Goal: Communication & Community: Ask a question

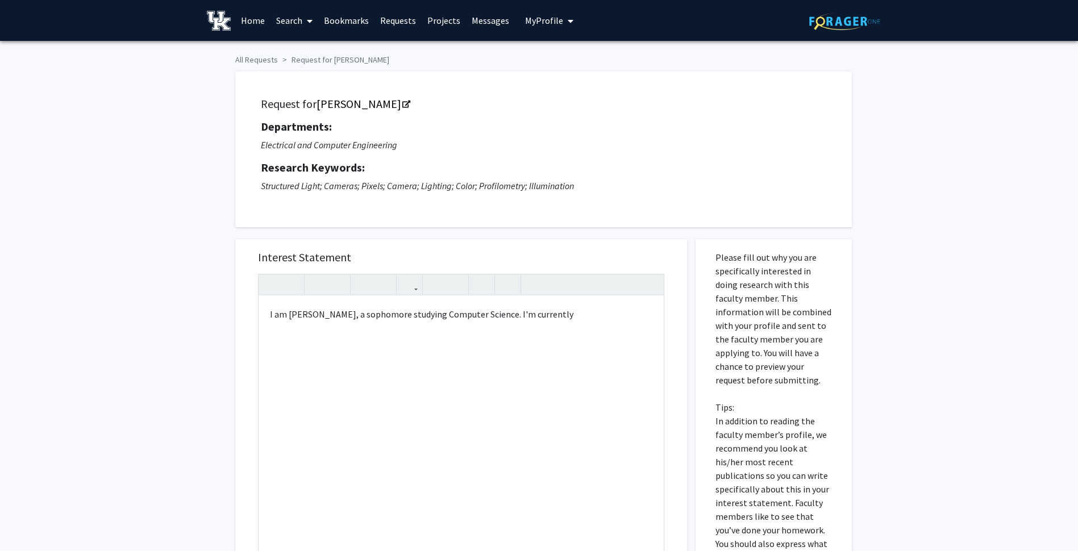
click at [253, 16] on link "Home" at bounding box center [252, 21] width 35 height 40
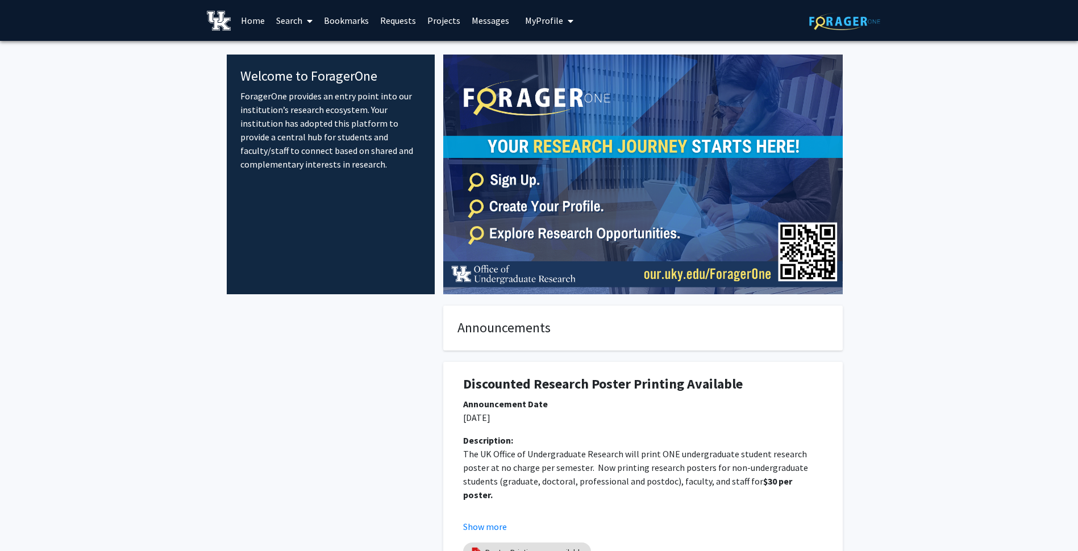
click at [541, 18] on span "My Profile" at bounding box center [544, 20] width 38 height 11
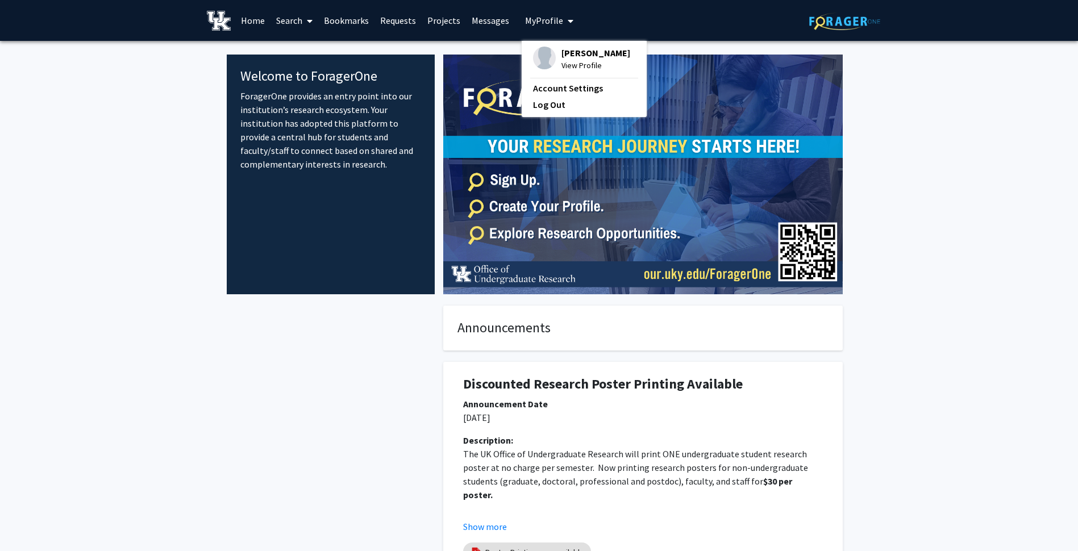
click at [561, 55] on span "[PERSON_NAME]" at bounding box center [595, 53] width 69 height 12
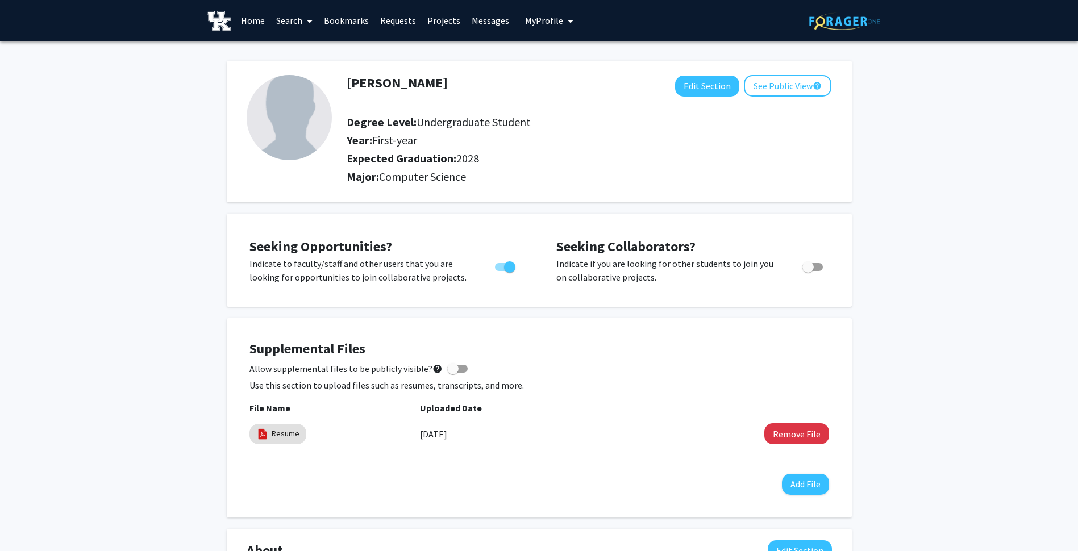
click at [298, 14] on link "Search" at bounding box center [294, 21] width 48 height 40
click at [311, 57] on span "Faculty/Staff" at bounding box center [312, 52] width 84 height 23
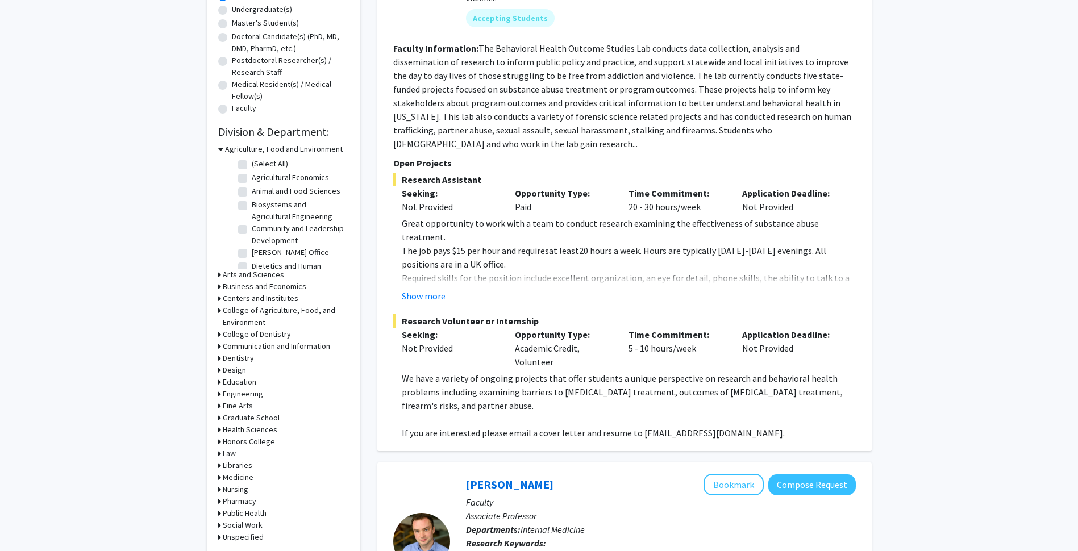
scroll to position [228, 0]
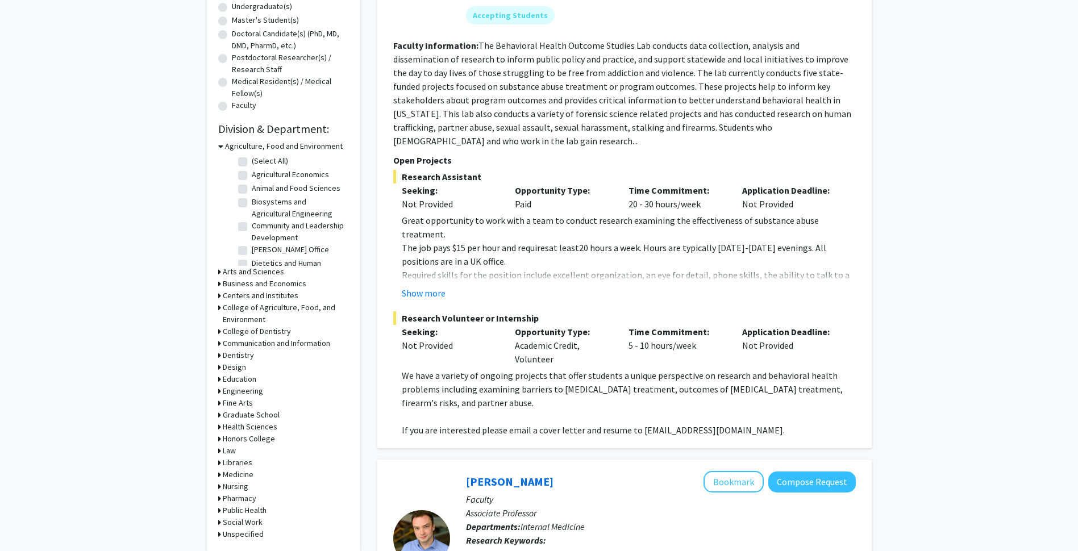
click at [219, 393] on icon at bounding box center [219, 391] width 3 height 12
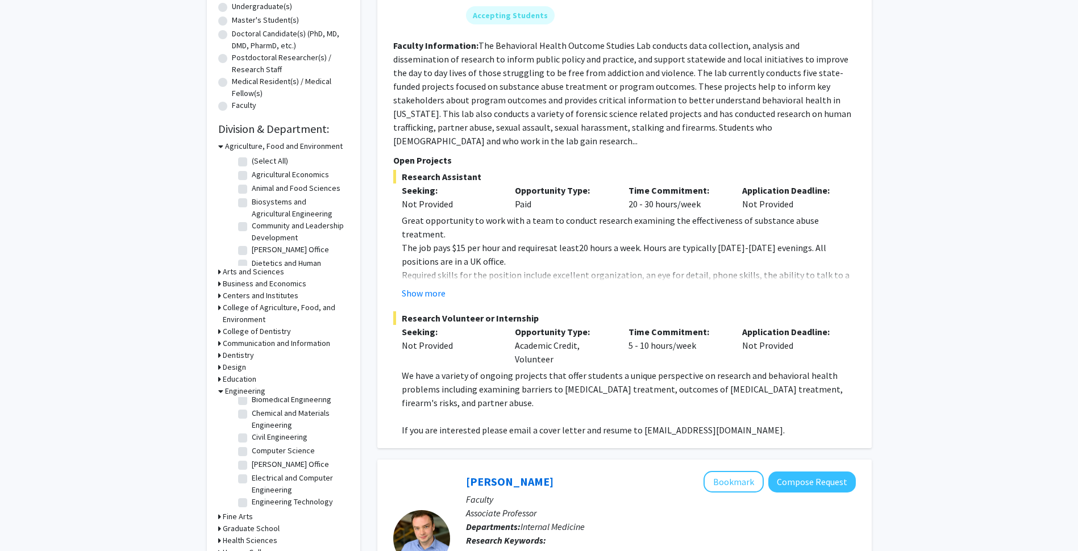
scroll to position [20, 0]
click at [252, 447] on label "Computer Science" at bounding box center [283, 450] width 63 height 12
click at [252, 447] on input "Computer Science" at bounding box center [255, 447] width 7 height 7
checkbox input "true"
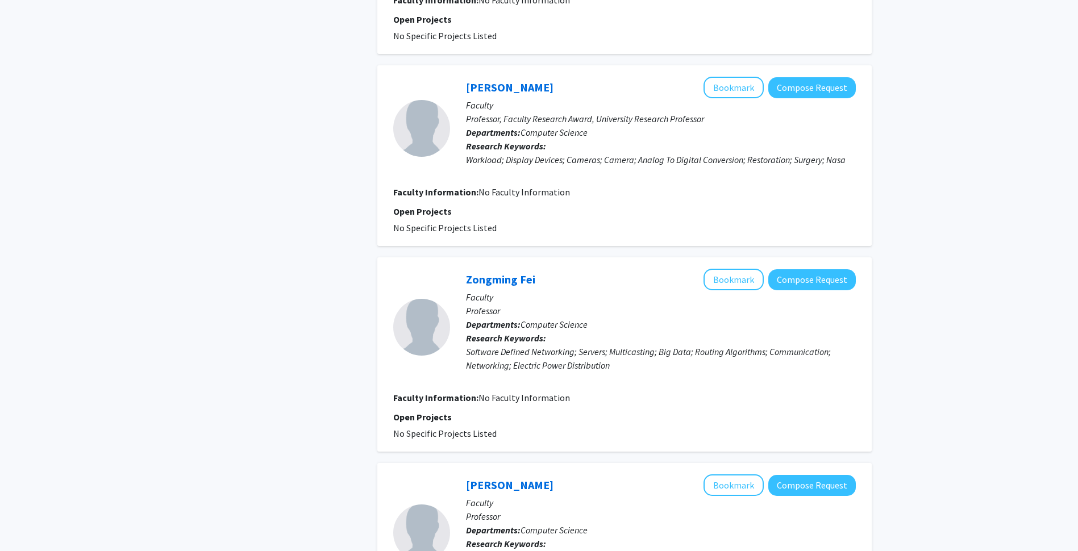
scroll to position [453, 0]
click at [503, 274] on link "Zongming Fei" at bounding box center [500, 278] width 69 height 14
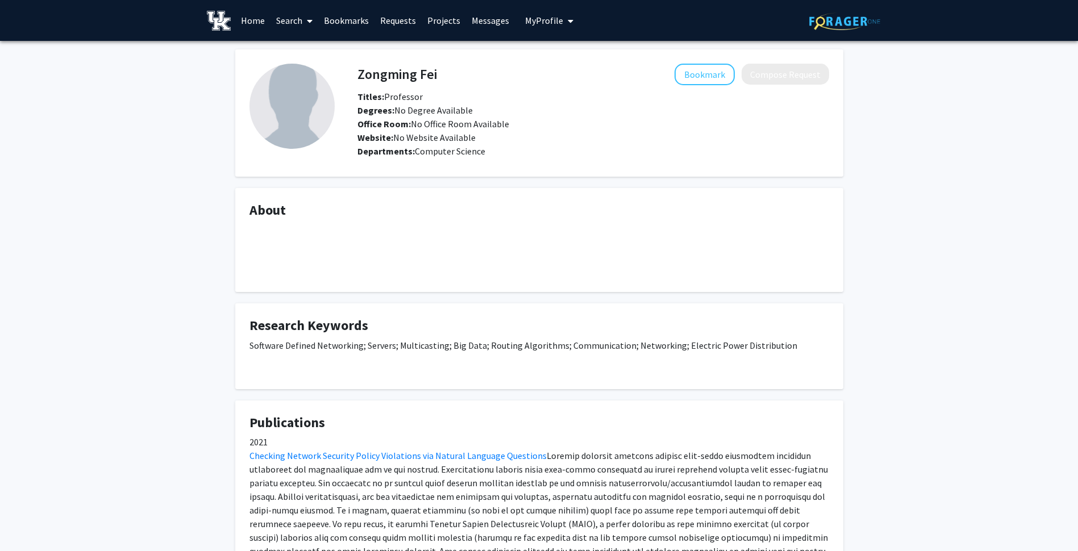
scroll to position [1, 0]
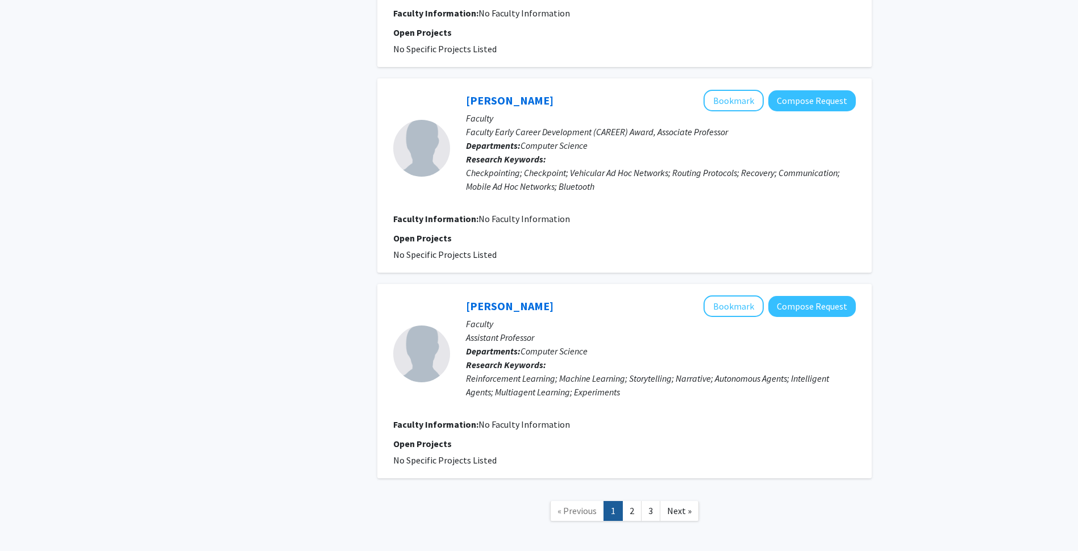
scroll to position [1632, 0]
click at [626, 512] on link "2" at bounding box center [631, 510] width 19 height 20
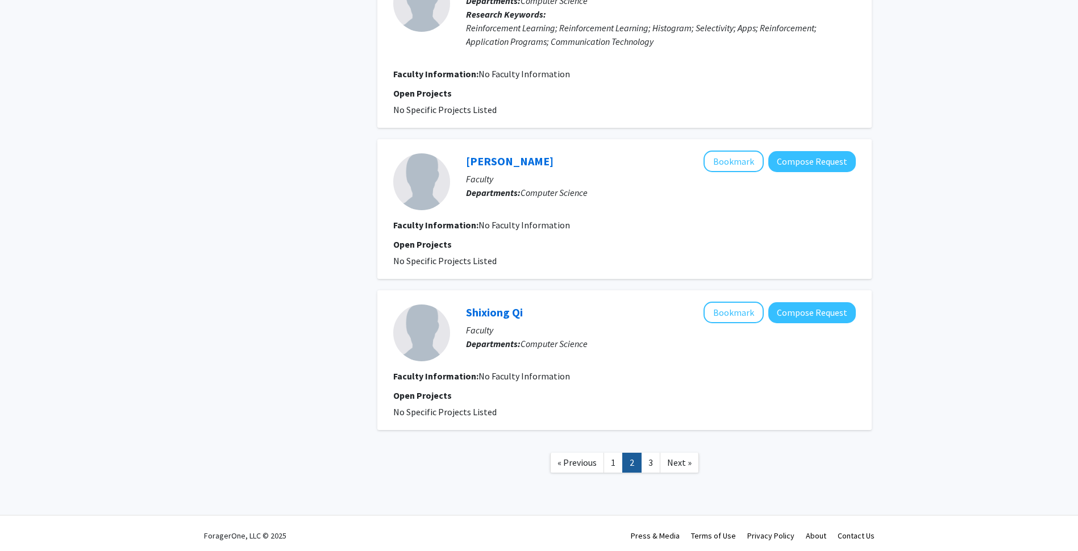
scroll to position [1362, 0]
click at [652, 461] on link "3" at bounding box center [650, 462] width 19 height 20
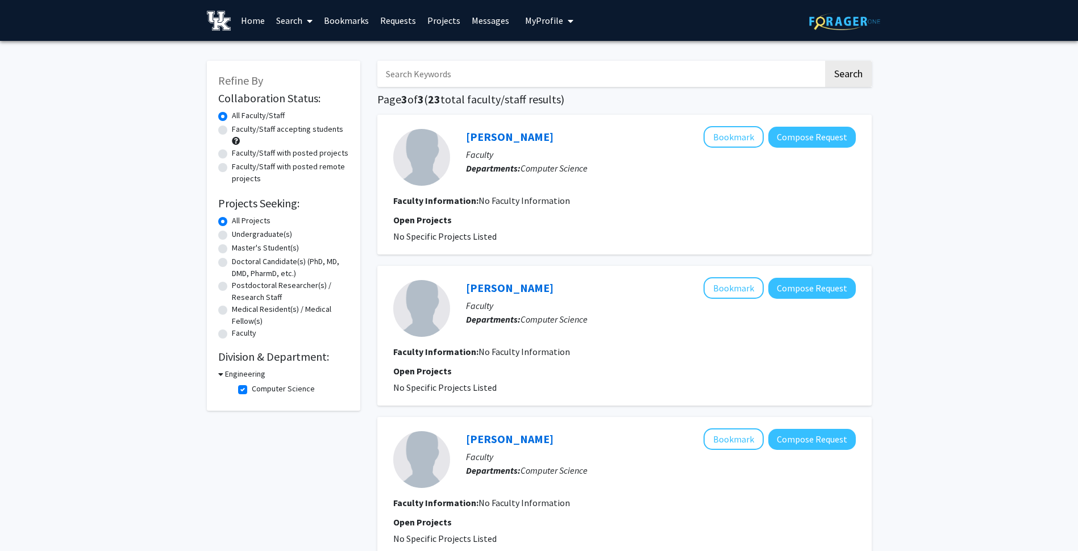
scroll to position [131, 0]
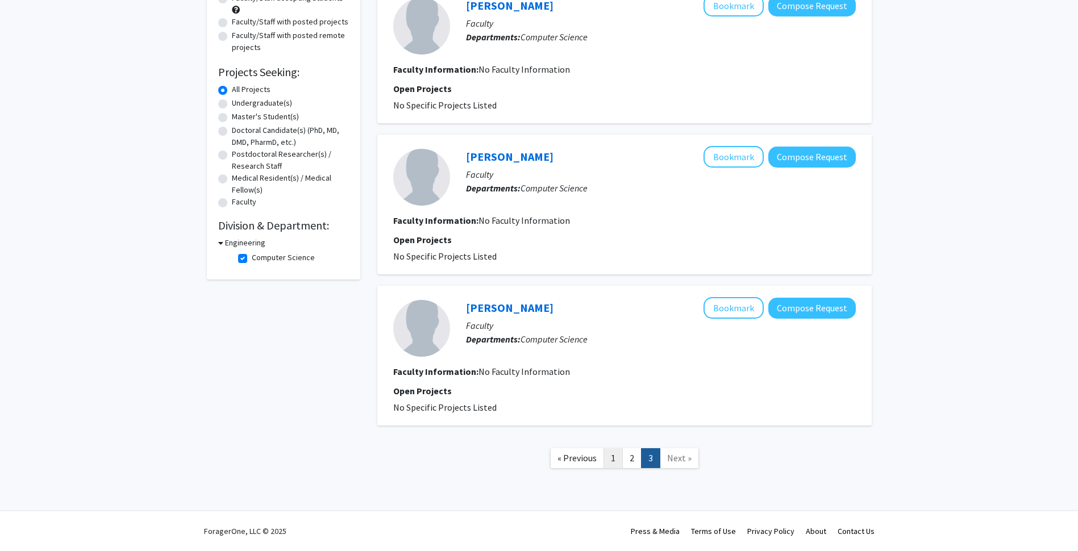
click at [621, 457] on link "1" at bounding box center [612, 458] width 19 height 20
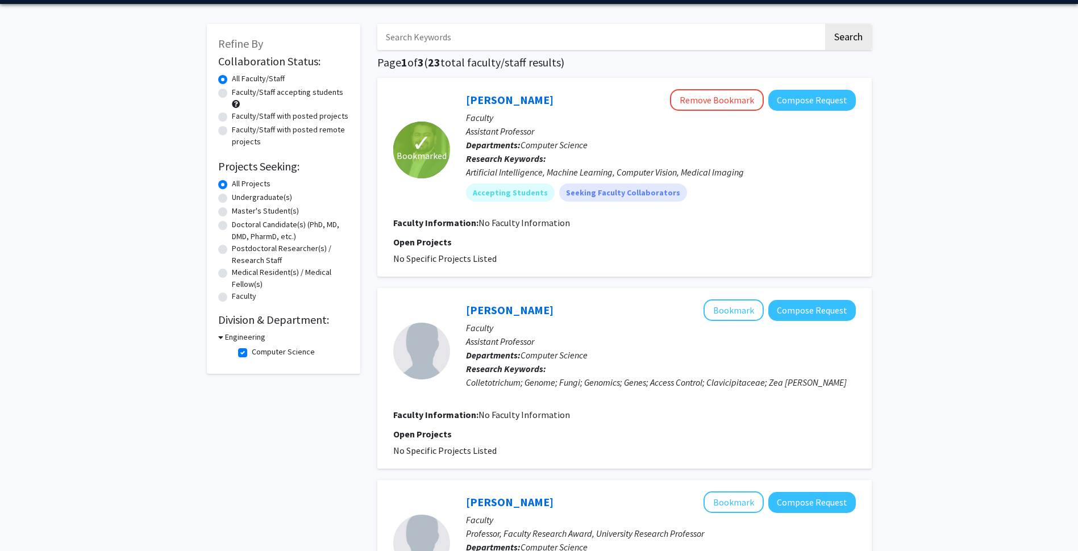
scroll to position [36, 0]
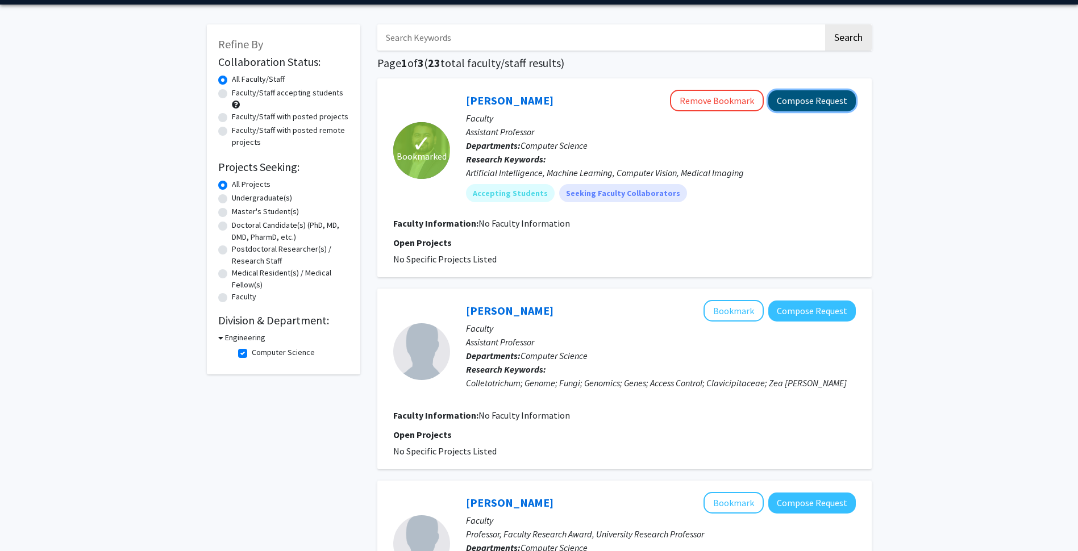
click at [824, 108] on button "Compose Request" at bounding box center [811, 100] width 87 height 21
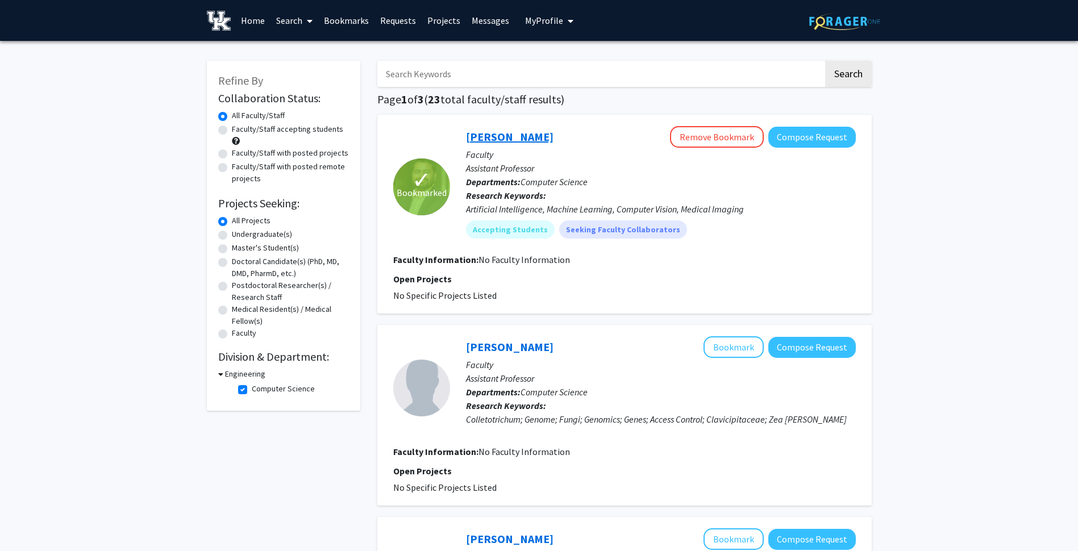
click at [532, 140] on link "[PERSON_NAME]" at bounding box center [509, 137] width 87 height 14
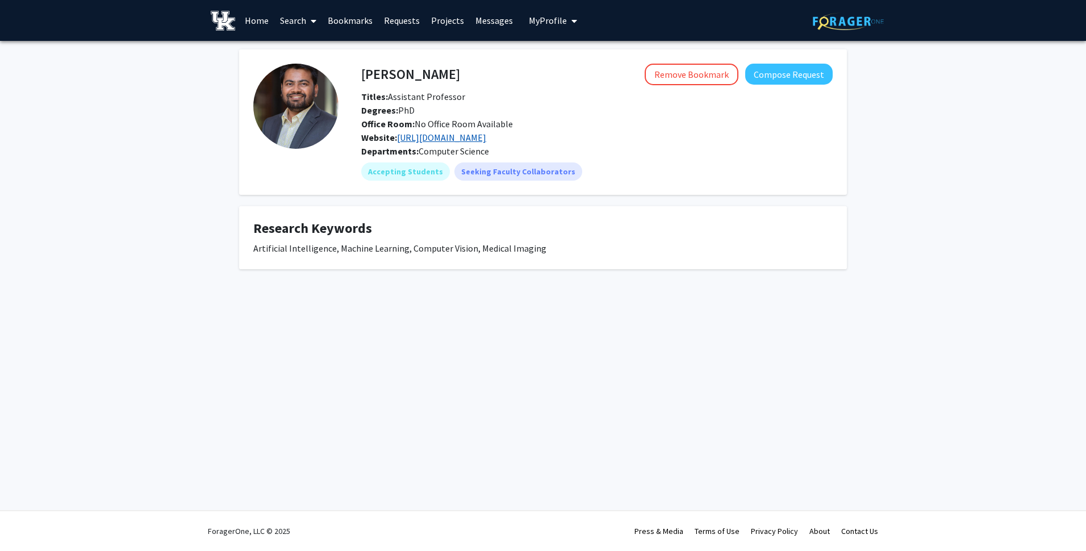
click at [439, 140] on link "[URL][DOMAIN_NAME]" at bounding box center [441, 137] width 89 height 11
click at [805, 66] on button "Compose Request" at bounding box center [788, 74] width 87 height 21
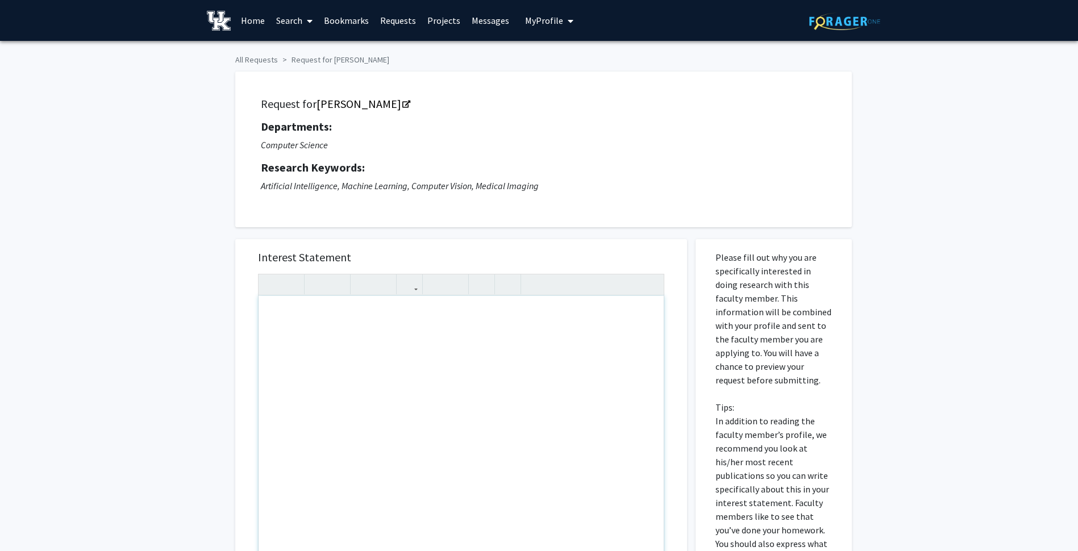
click at [393, 326] on div "Note to users with screen readers: Please press Alt+0 or Option+0 to deactivate…" at bounding box center [460, 426] width 405 height 260
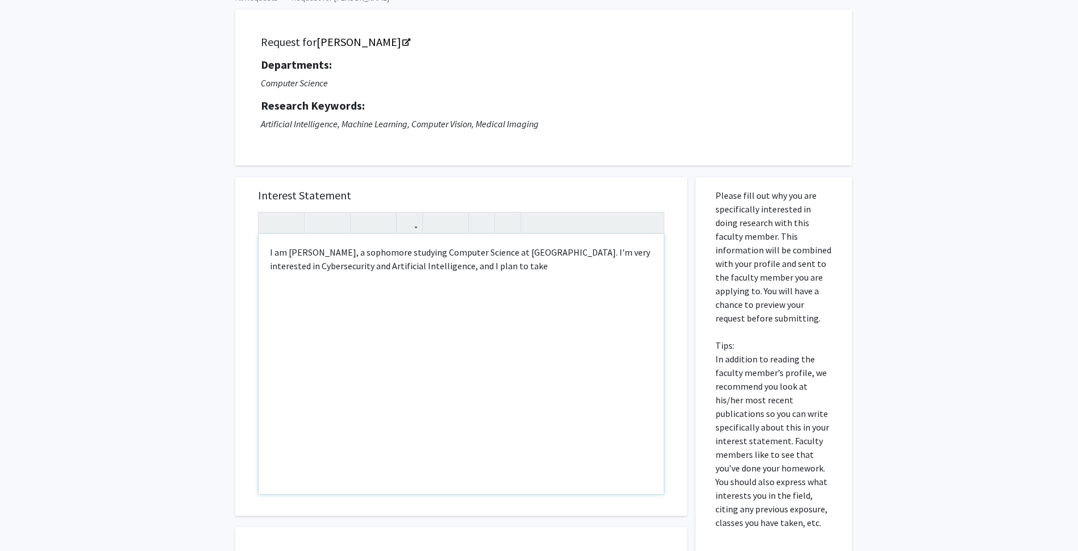
scroll to position [62, 0]
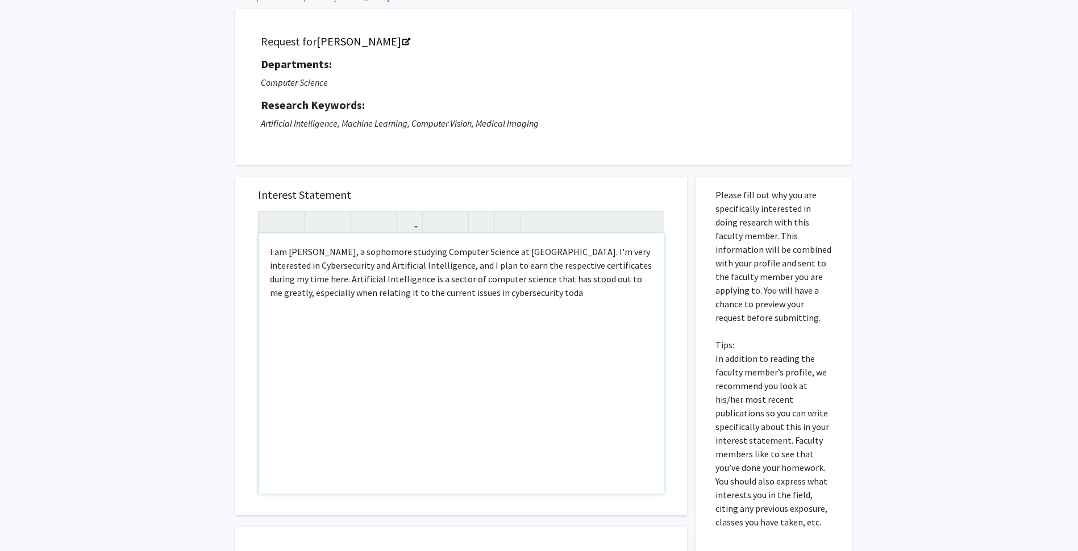
type textarea "I am [PERSON_NAME], a sophomore studying Computer Science at [GEOGRAPHIC_DATA].…"
